Goal: Subscribe to service/newsletter

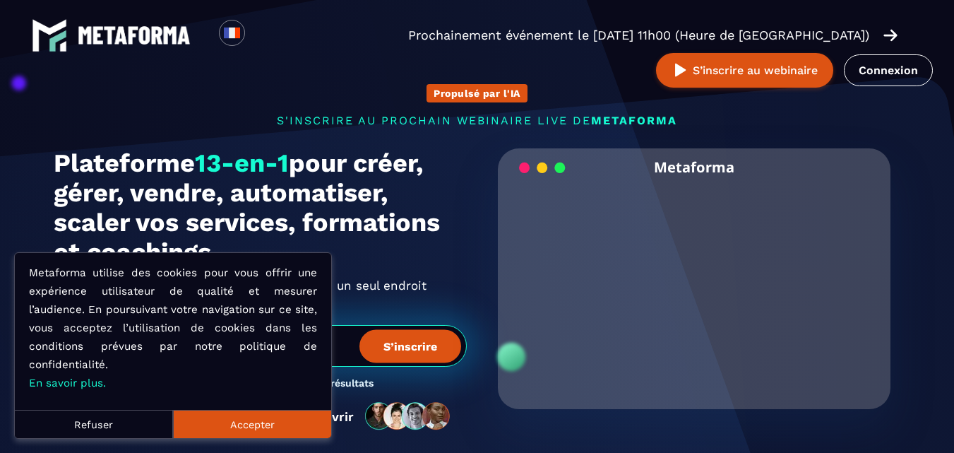
click at [92, 425] on button "Refuser" at bounding box center [94, 424] width 158 height 28
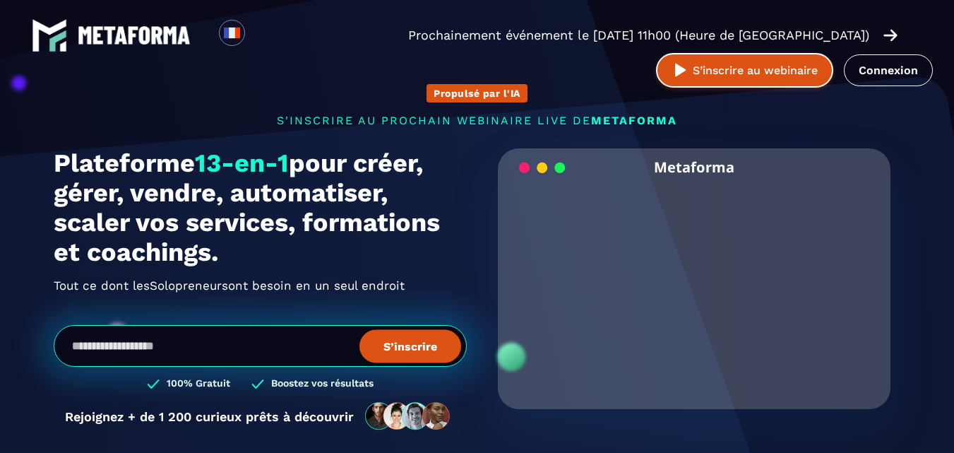
click at [733, 57] on button "S’inscrire au webinaire" at bounding box center [744, 70] width 177 height 35
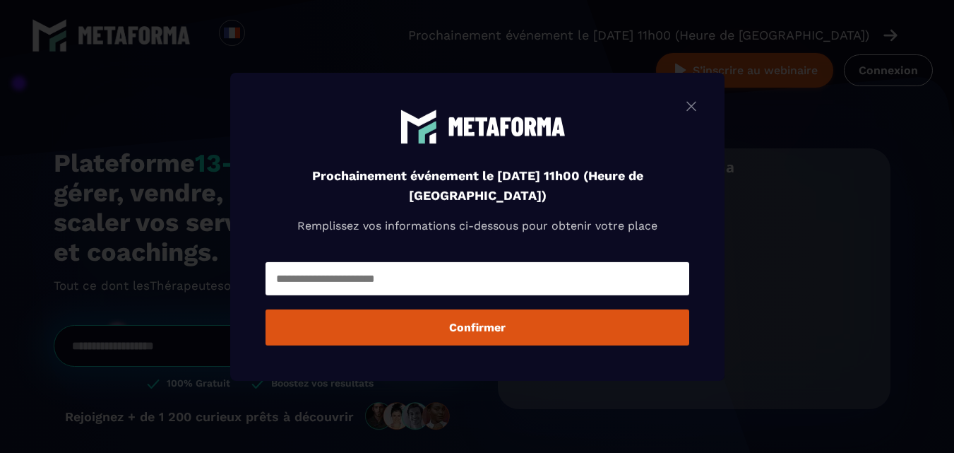
drag, startPoint x: 707, startPoint y: 98, endPoint x: 699, endPoint y: 105, distance: 11.0
click at [706, 99] on div "Prochainement événement le [DATE] 11h00 (Heure de [GEOGRAPHIC_DATA]) Remplissez…" at bounding box center [477, 226] width 495 height 308
click at [698, 105] on img "Modal window" at bounding box center [691, 106] width 17 height 18
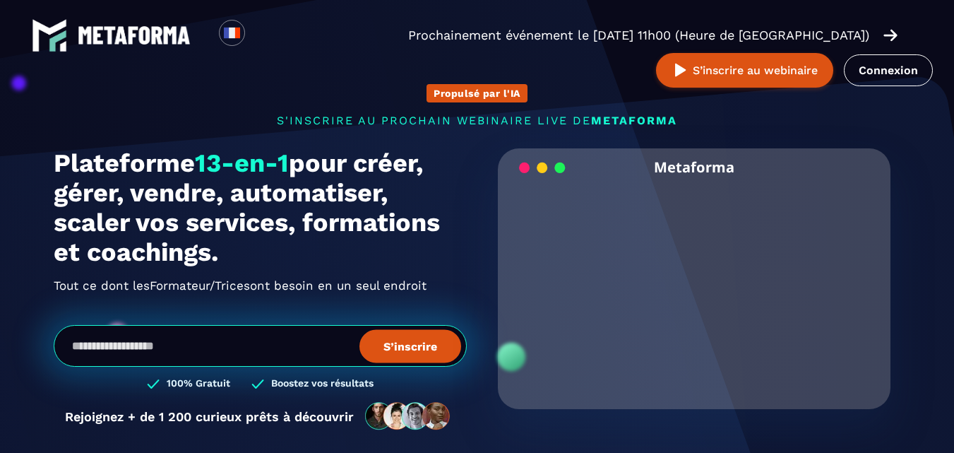
click at [438, 178] on h1 "Plateforme 13-en-1 pour créer, gérer, vendre, automatiser, scaler vos services,…" at bounding box center [260, 207] width 413 height 119
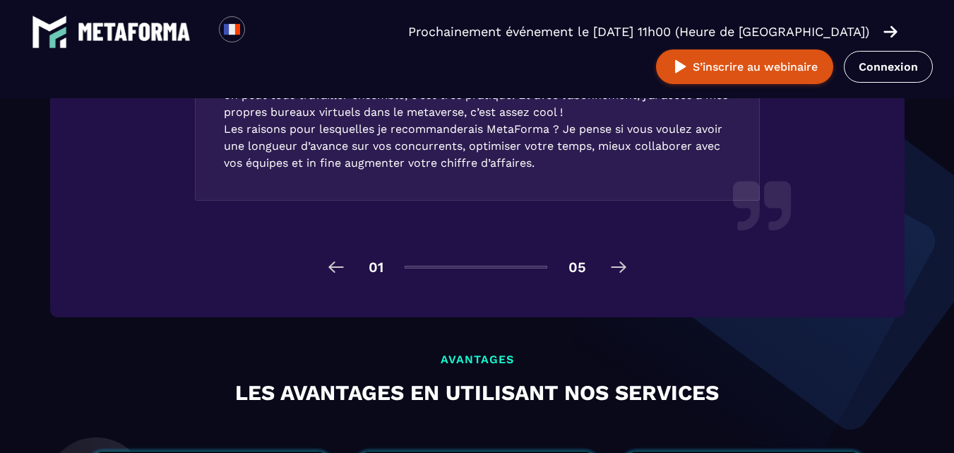
scroll to position [2261, 0]
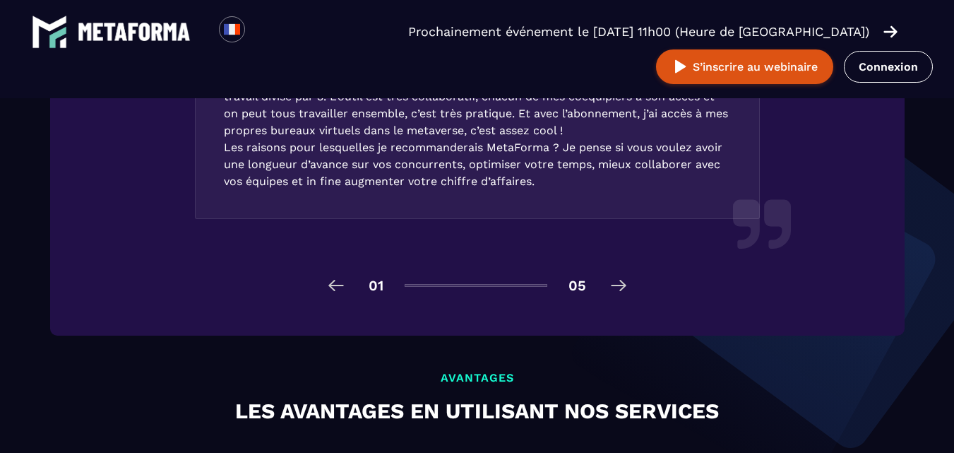
click at [624, 288] on img at bounding box center [619, 285] width 23 height 23
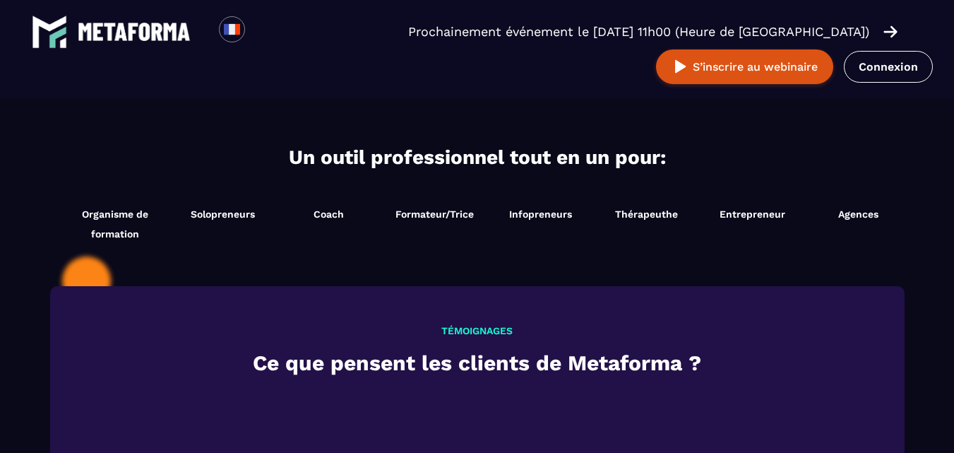
scroll to position [1389, 0]
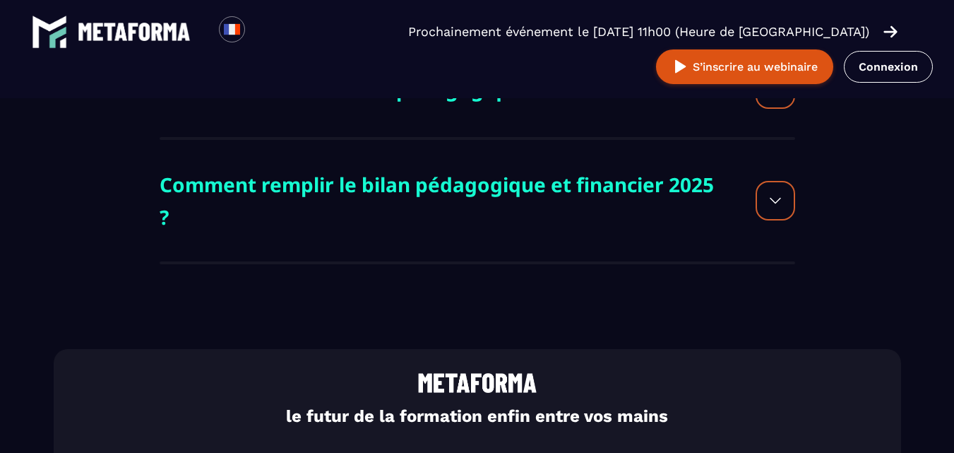
scroll to position [1201, 0]
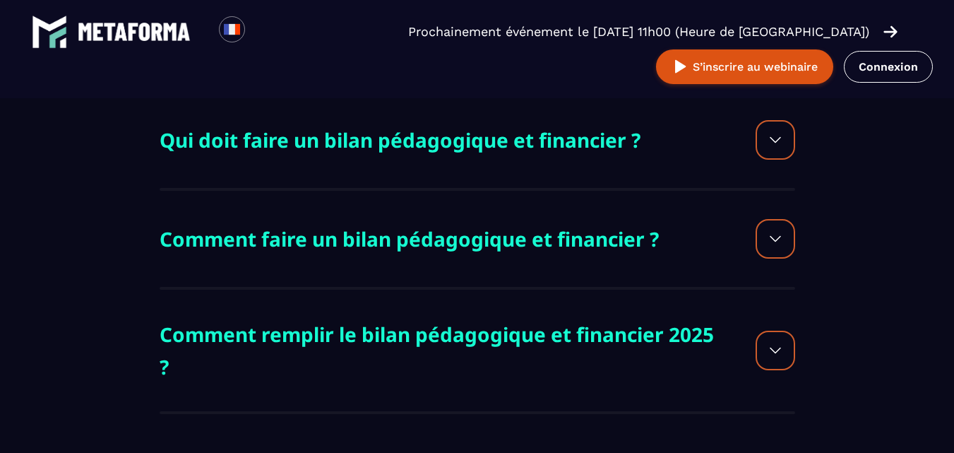
click at [764, 244] on div at bounding box center [776, 239] width 40 height 40
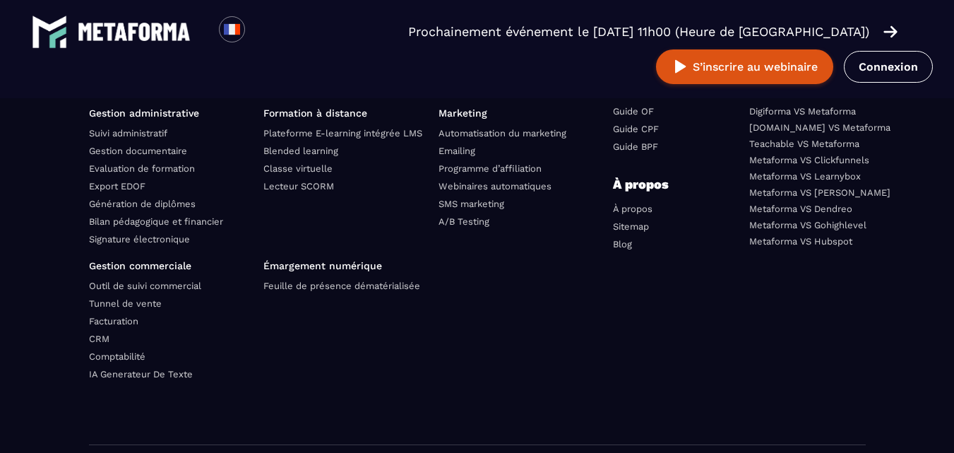
scroll to position [2964, 0]
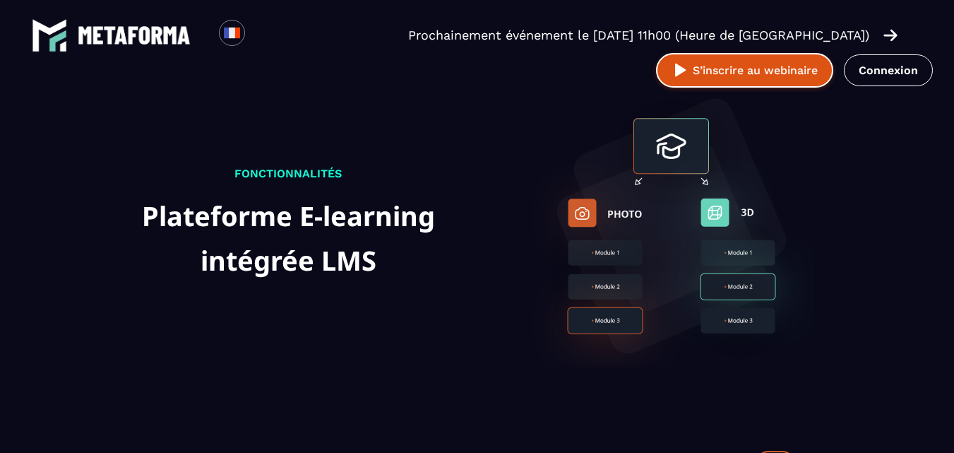
click at [752, 60] on button "S’inscrire au webinaire" at bounding box center [744, 70] width 177 height 35
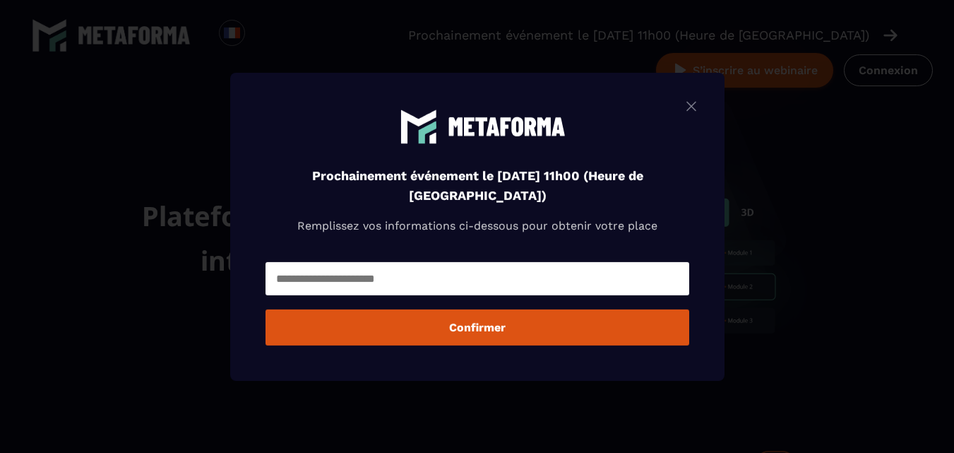
click at [523, 279] on input "Modal window" at bounding box center [478, 278] width 424 height 33
type input "**********"
click at [487, 333] on button "Confirmer" at bounding box center [478, 327] width 424 height 36
